Goal: Information Seeking & Learning: Learn about a topic

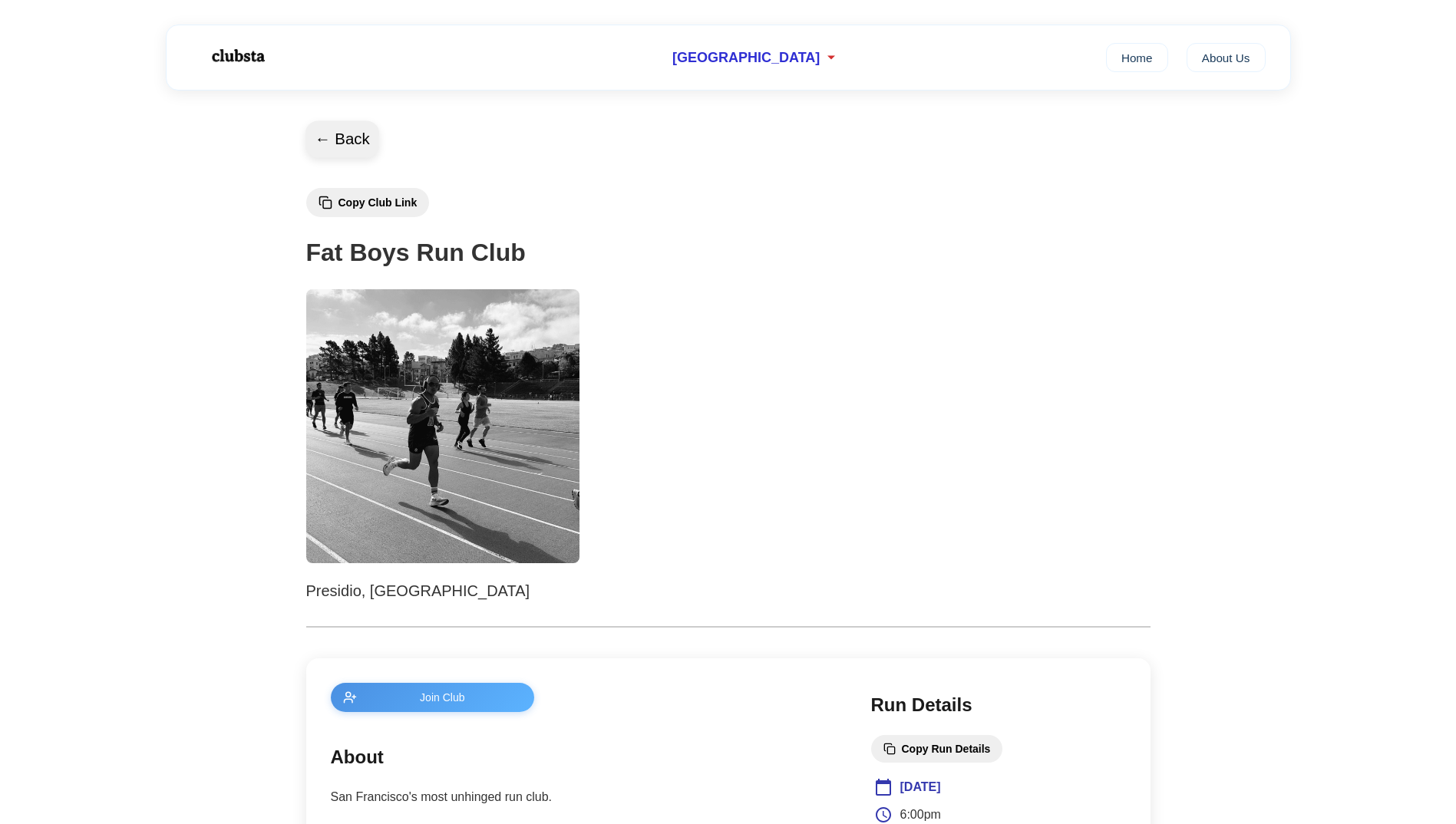
click at [343, 145] on button "← Back" at bounding box center [342, 139] width 74 height 37
click at [781, 58] on span "[GEOGRAPHIC_DATA]" at bounding box center [745, 58] width 147 height 16
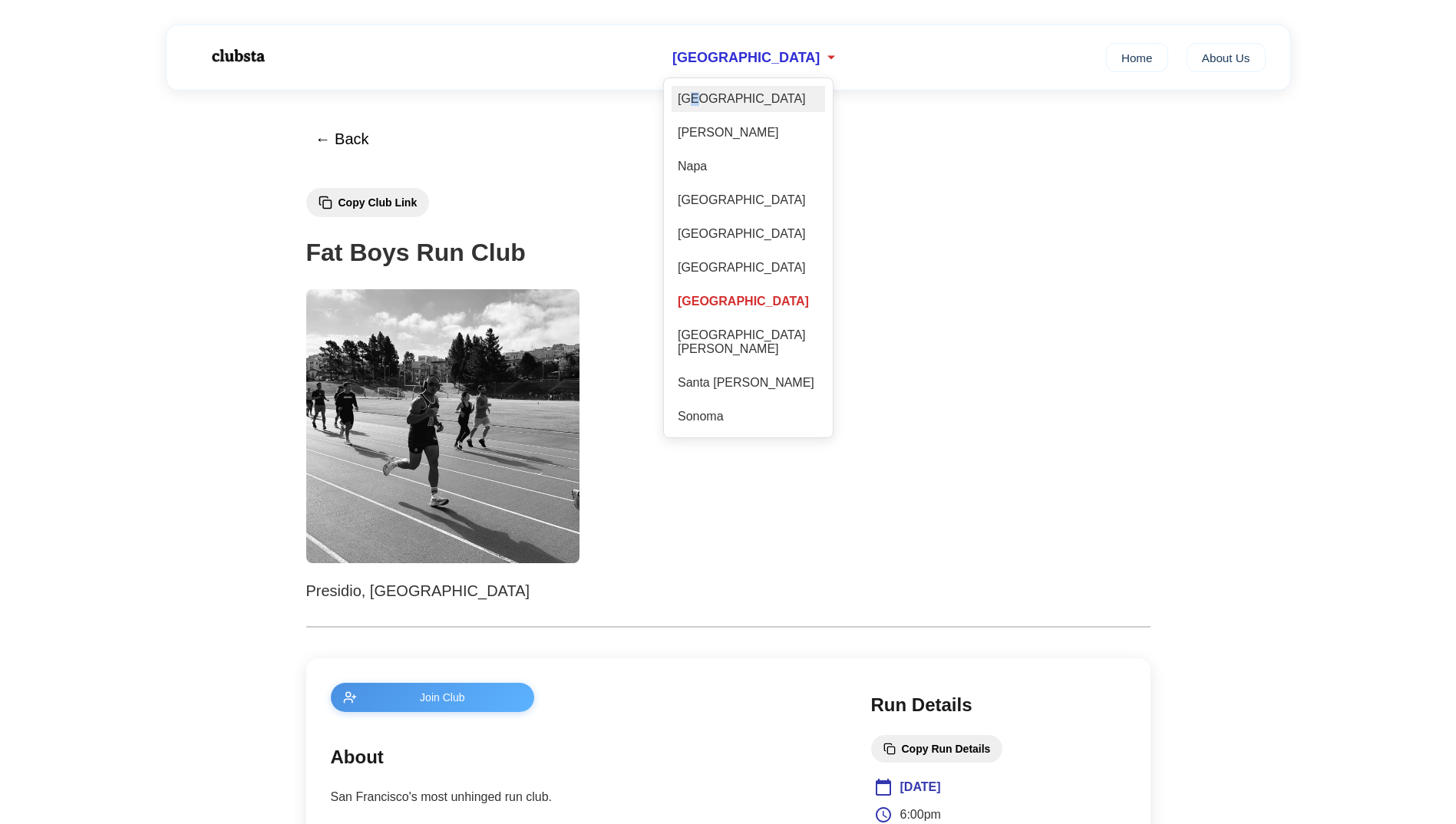
click at [723, 105] on div "[GEOGRAPHIC_DATA]" at bounding box center [748, 99] width 153 height 26
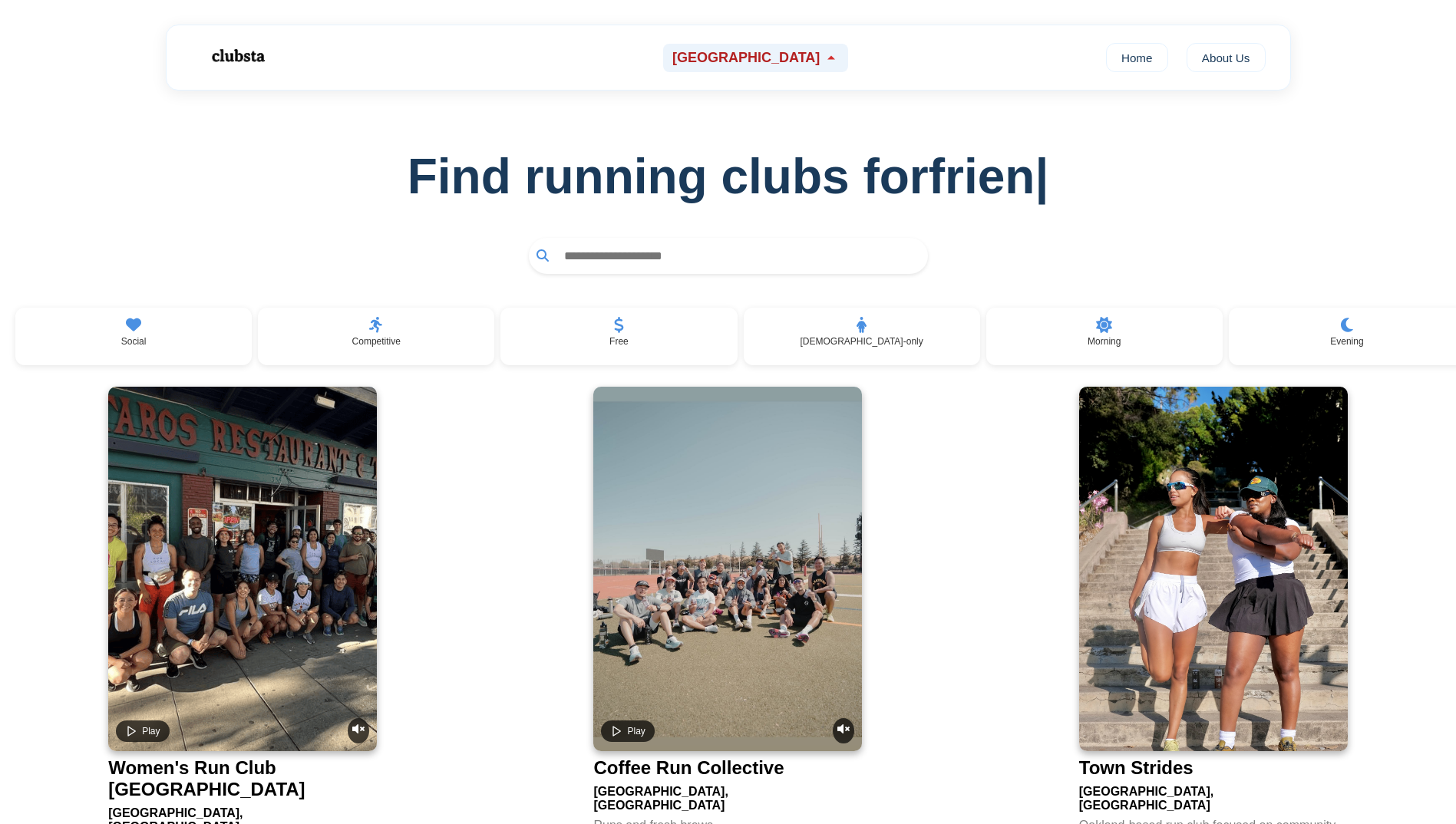
click at [763, 61] on span "[GEOGRAPHIC_DATA]" at bounding box center [745, 58] width 147 height 16
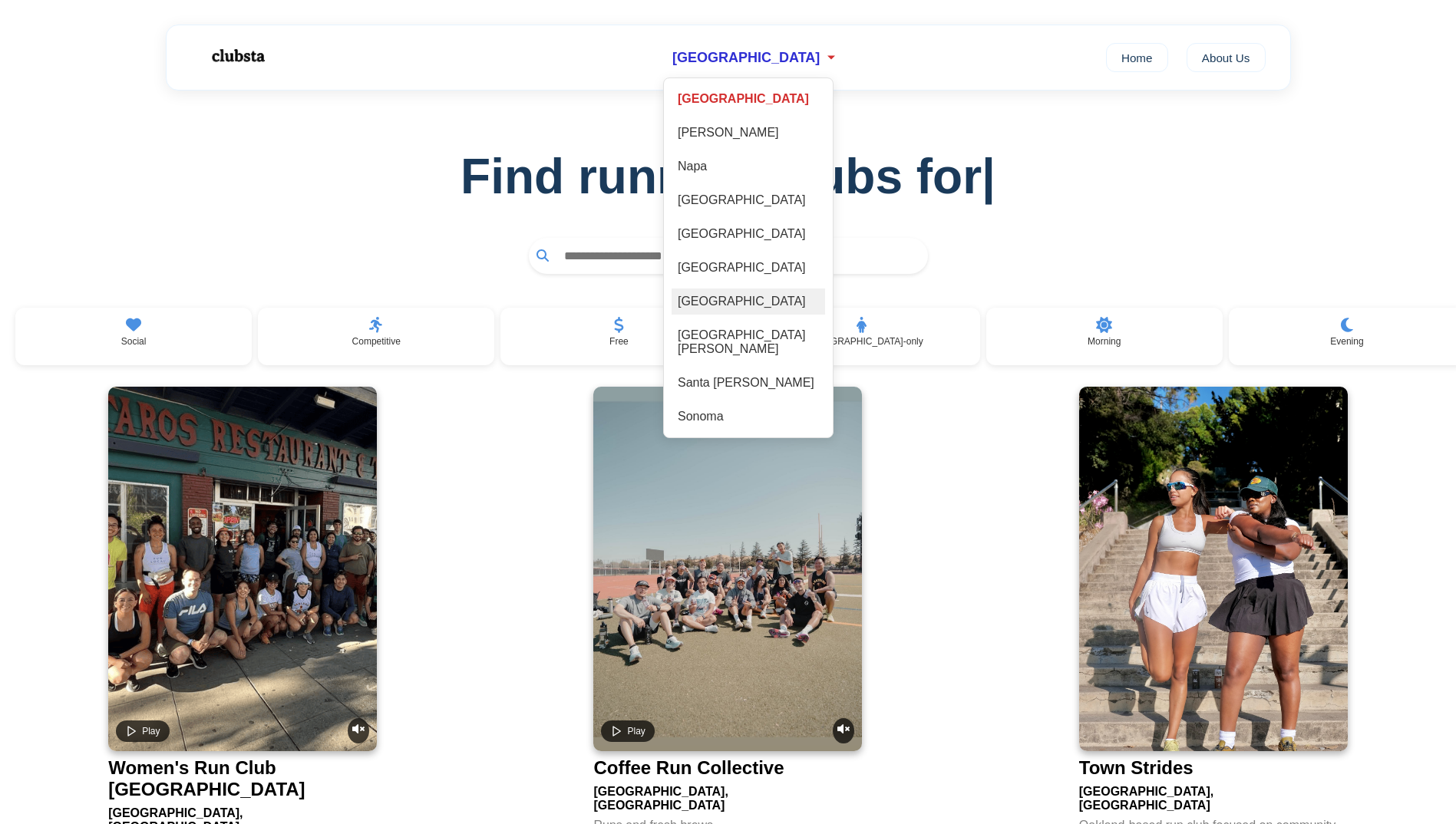
click at [776, 302] on div "[GEOGRAPHIC_DATA]" at bounding box center [748, 301] width 153 height 26
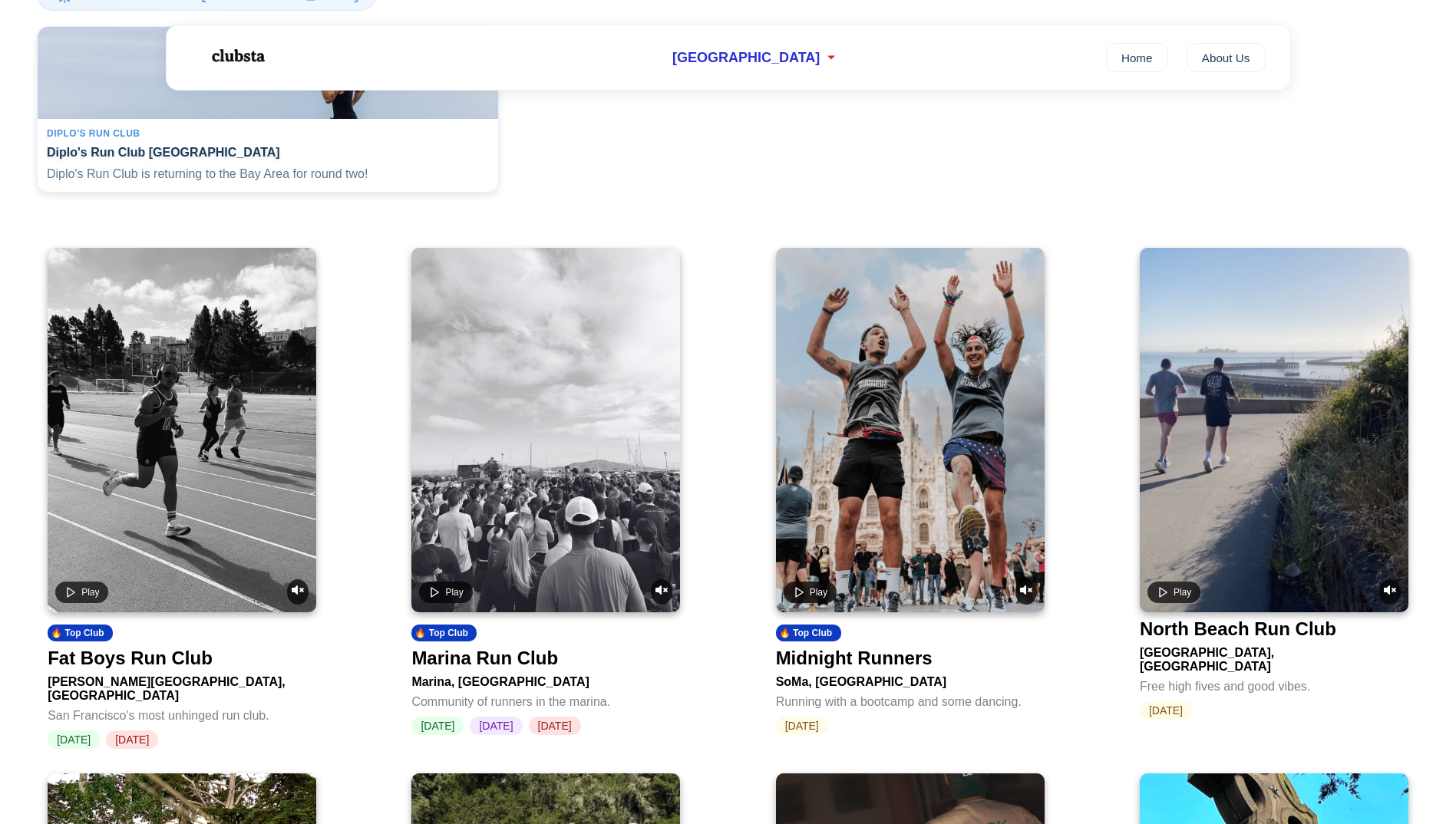
scroll to position [383, 0]
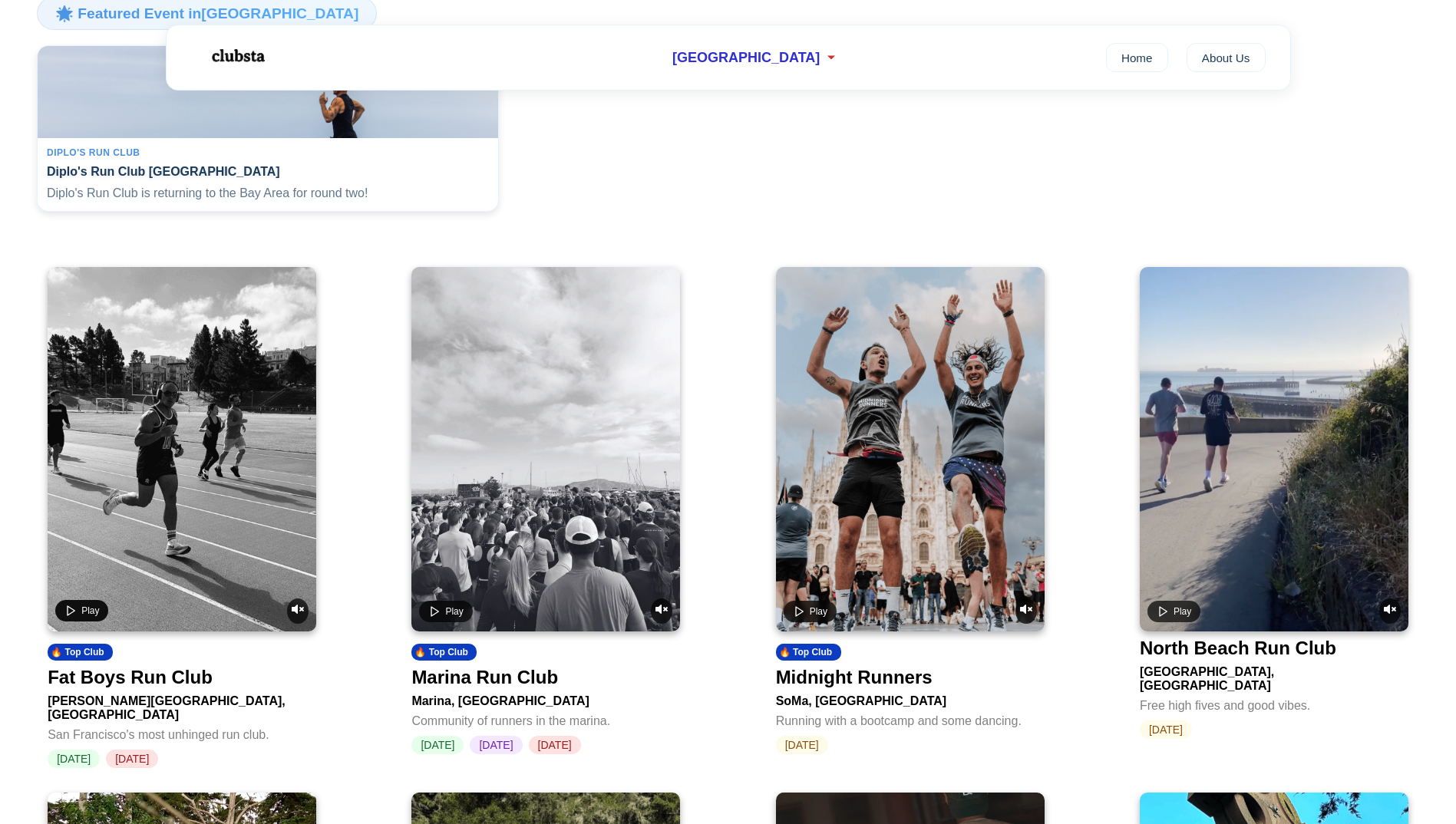
click at [82, 616] on span "Play" at bounding box center [90, 610] width 18 height 11
click at [866, 688] on div "Midnight Runners" at bounding box center [853, 677] width 157 height 21
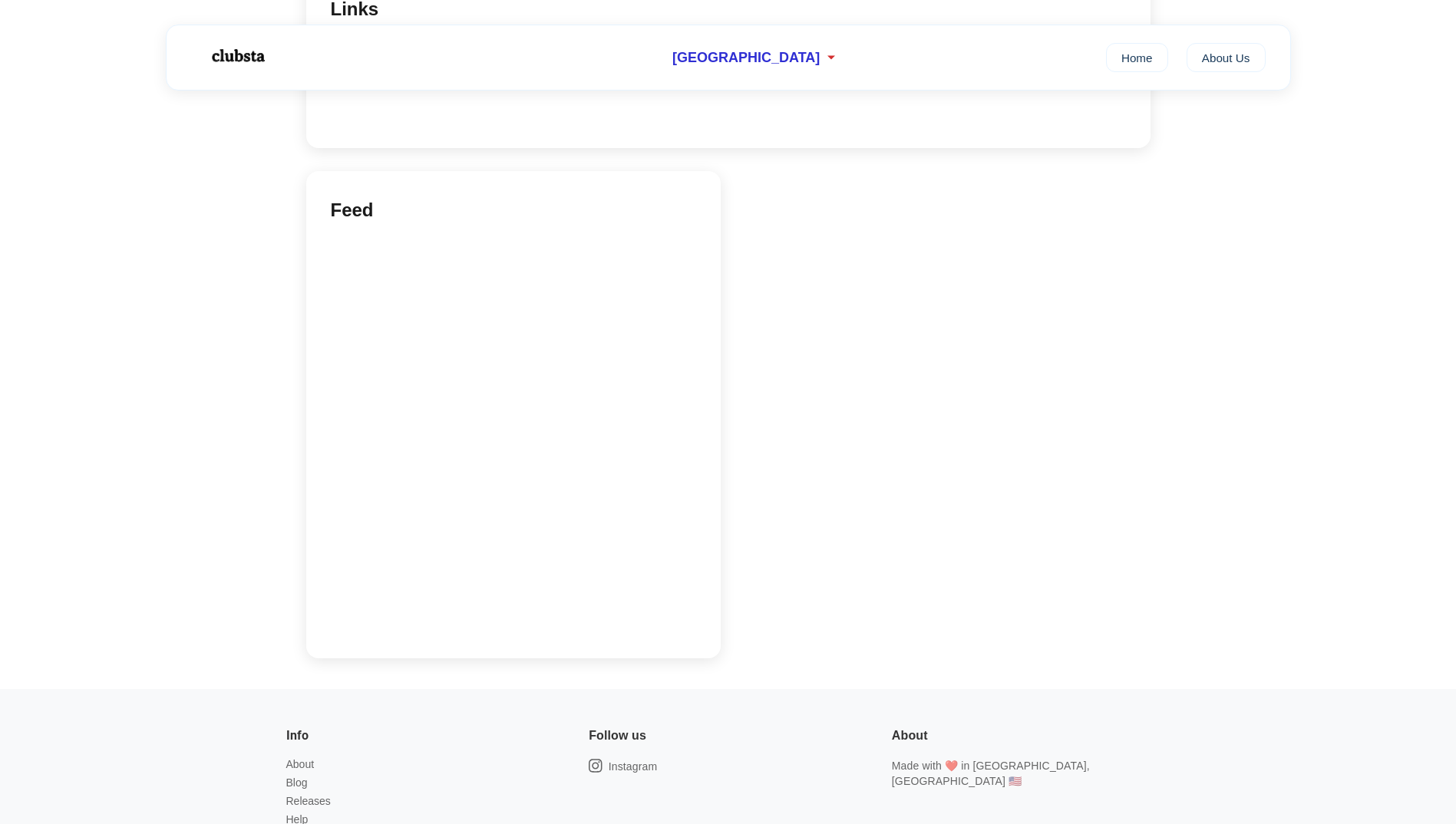
scroll to position [383, 0]
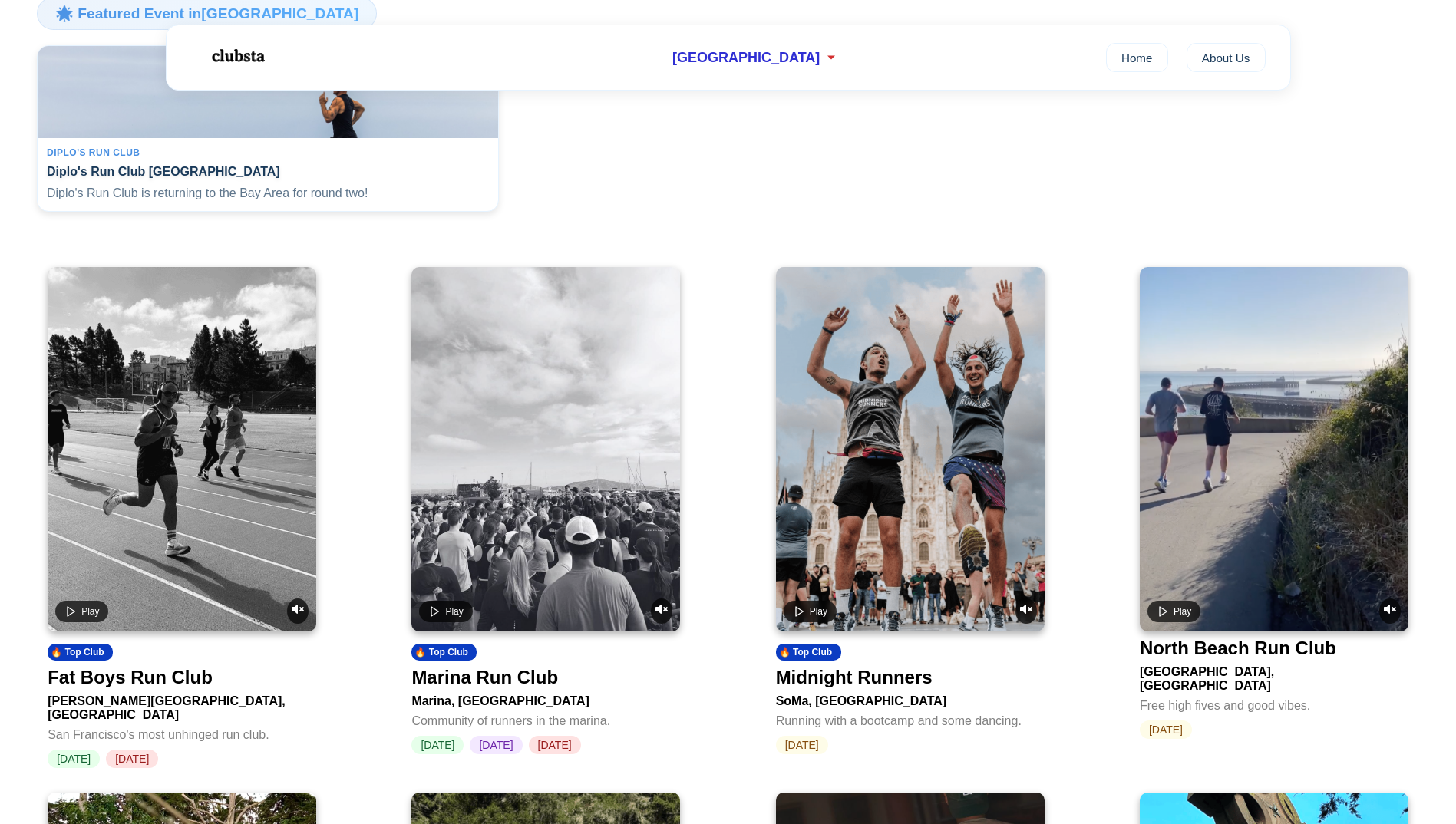
click at [192, 684] on div "Fat Boys Run Club" at bounding box center [130, 677] width 165 height 21
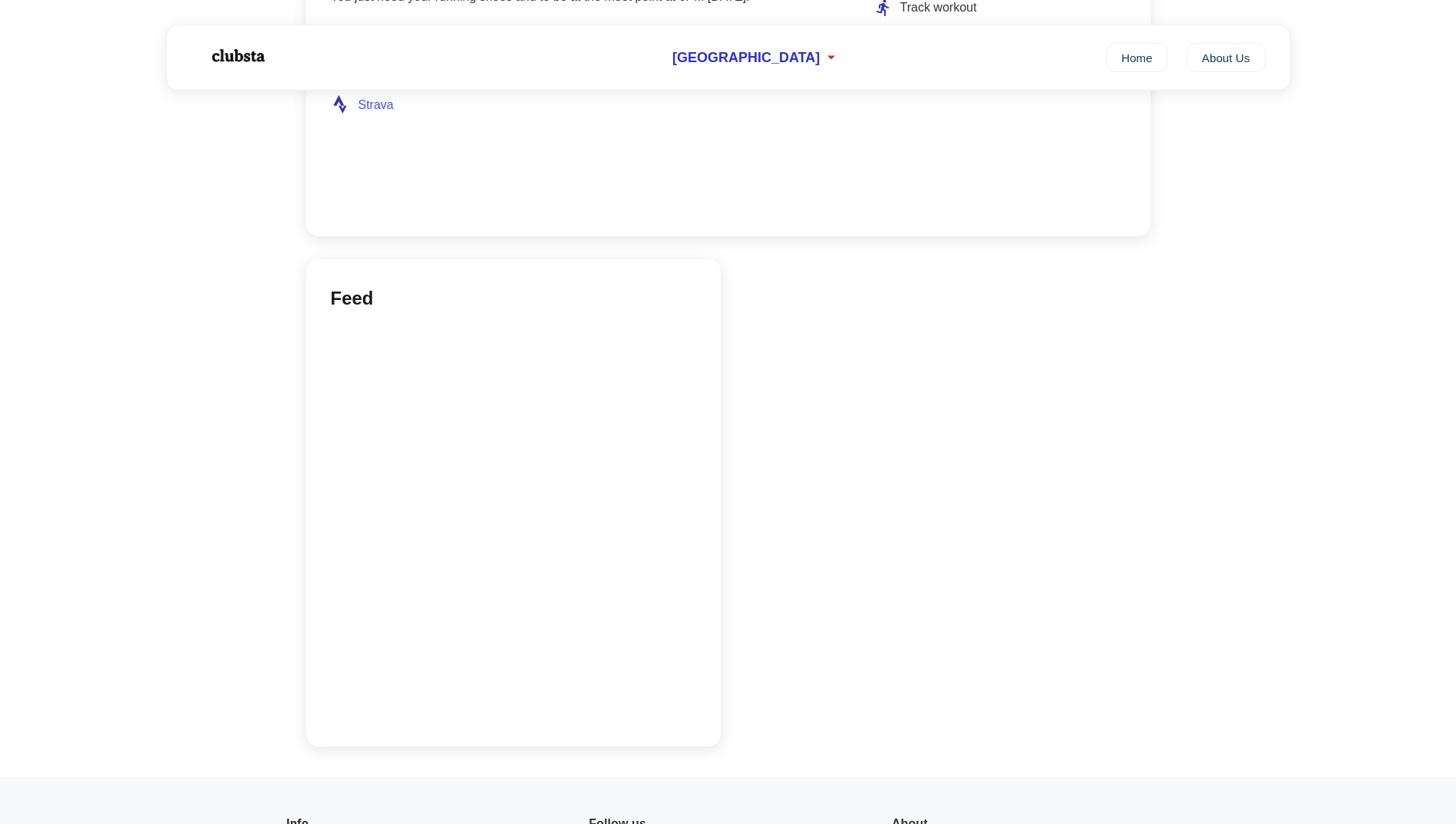
scroll to position [734, 0]
